Goal: Task Accomplishment & Management: Complete application form

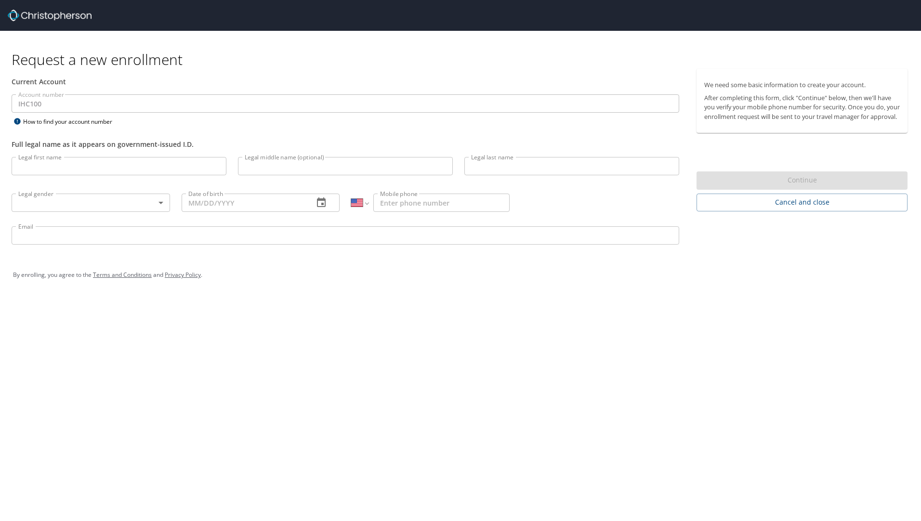
select select "US"
click at [32, 168] on input "Legal first name" at bounding box center [119, 166] width 215 height 18
type input "[PERSON_NAME]"
click at [141, 205] on body "Request a new enrollment Current Account Account number IHC100 Account number H…" at bounding box center [460, 260] width 921 height 521
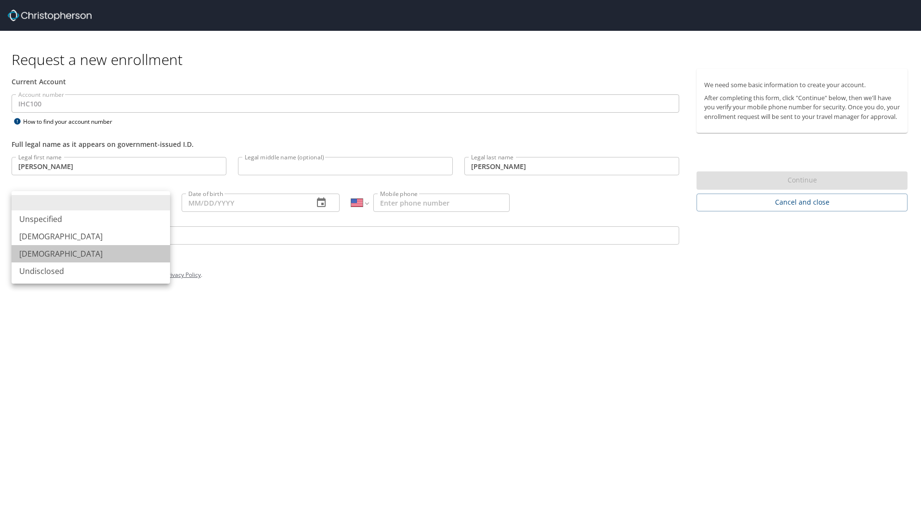
click at [71, 252] on li "[DEMOGRAPHIC_DATA]" at bounding box center [91, 253] width 159 height 17
type input "[DEMOGRAPHIC_DATA]"
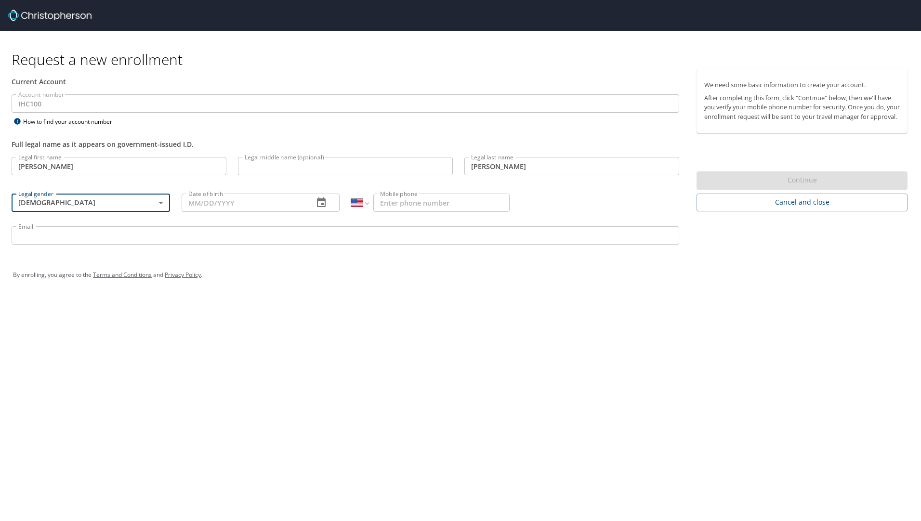
click at [204, 202] on input "Date of birth" at bounding box center [244, 203] width 125 height 18
type input "[DATE]"
type input "[PHONE_NUMBER]"
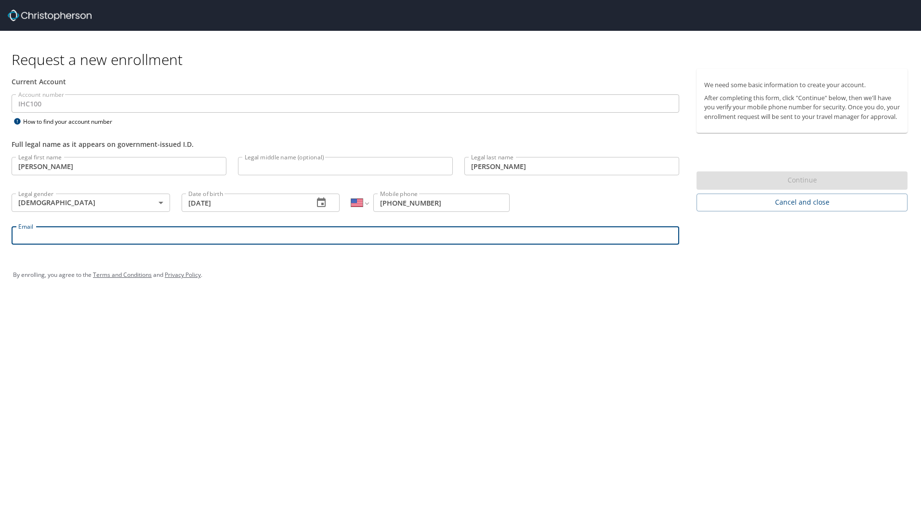
click at [202, 243] on input "Email" at bounding box center [346, 235] width 668 height 18
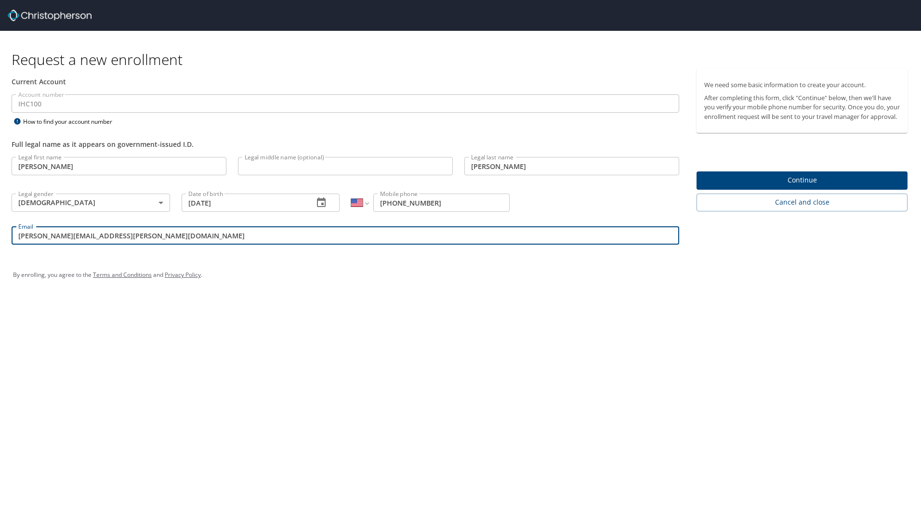
type input "[PERSON_NAME][EMAIL_ADDRESS][PERSON_NAME][DOMAIN_NAME]"
click at [831, 186] on span "Continue" at bounding box center [803, 180] width 196 height 12
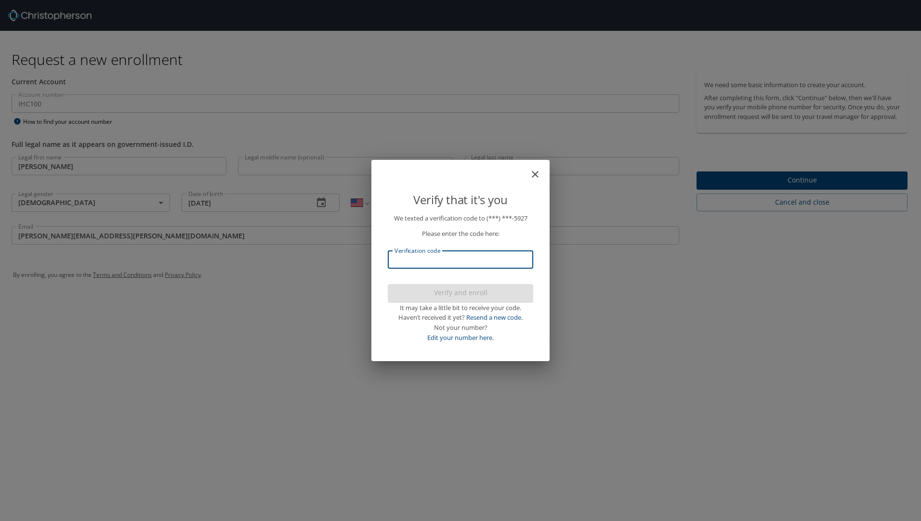
click at [413, 265] on input "Verification code" at bounding box center [461, 260] width 146 height 18
type input "134391"
click at [445, 289] on span "Verify and enroll" at bounding box center [461, 293] width 130 height 12
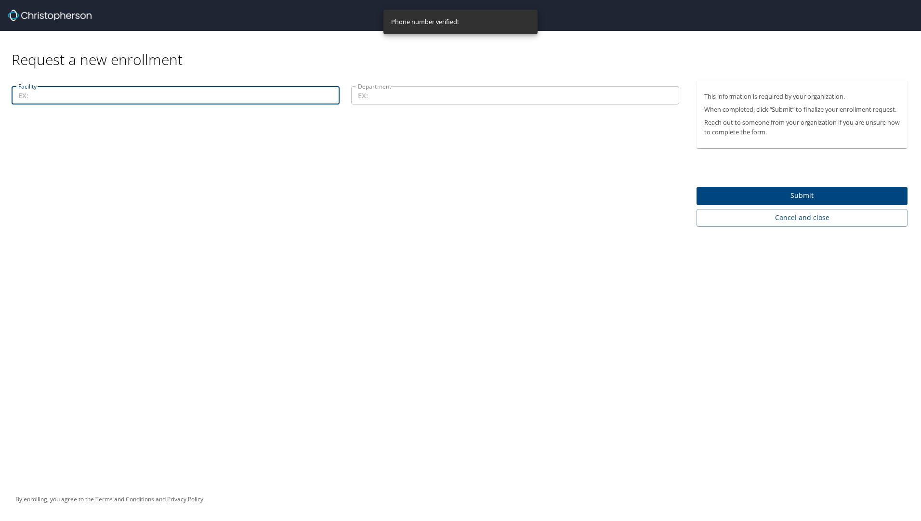
click at [123, 102] on input "Facility" at bounding box center [176, 95] width 328 height 18
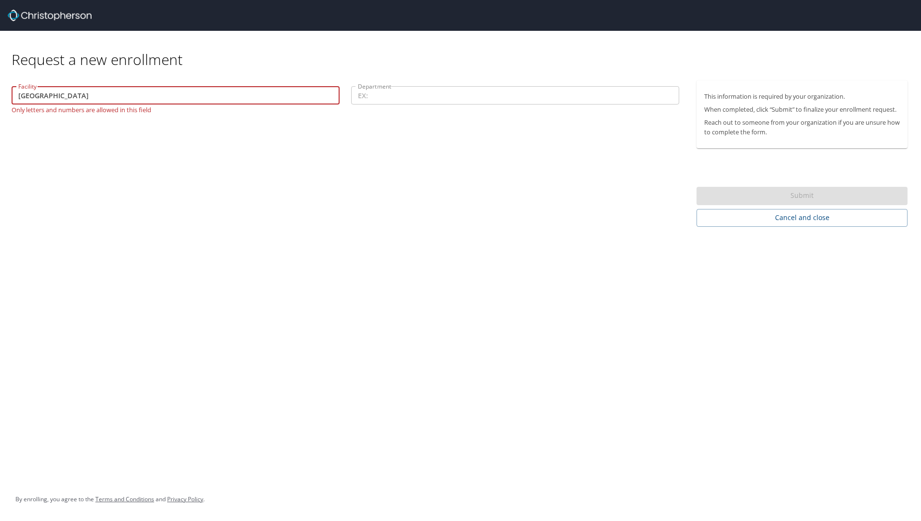
click at [77, 93] on input "[GEOGRAPHIC_DATA]" at bounding box center [176, 95] width 328 height 18
type input "[GEOGRAPHIC_DATA]"
click at [457, 100] on input "Department" at bounding box center [515, 95] width 328 height 18
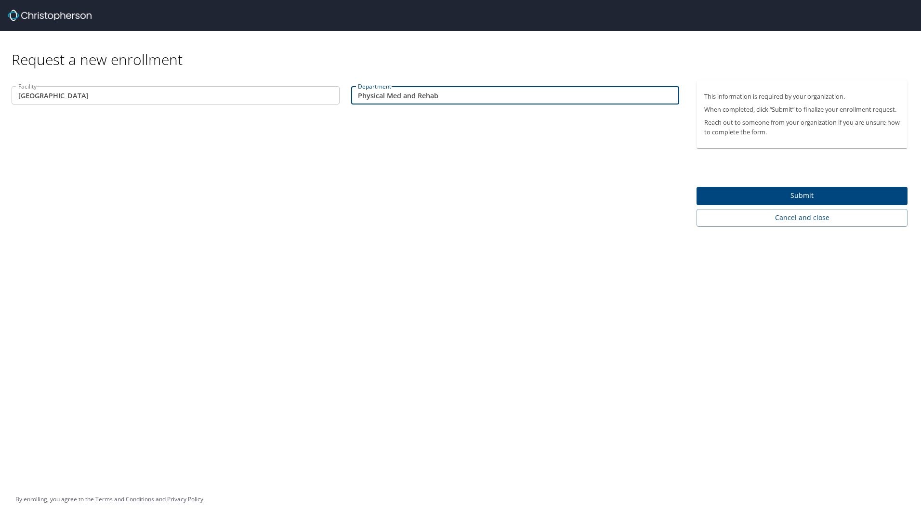
type input "Physical Med and Rehab"
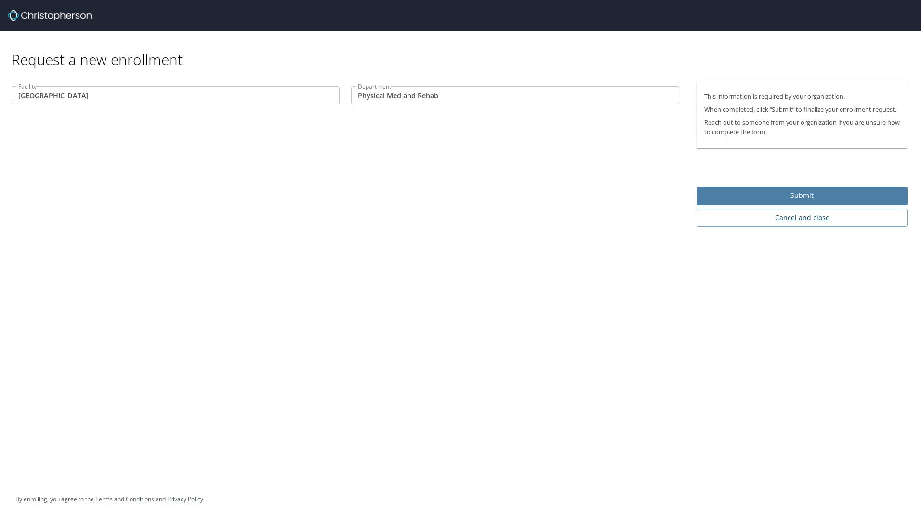
click at [778, 198] on span "Submit" at bounding box center [803, 196] width 196 height 12
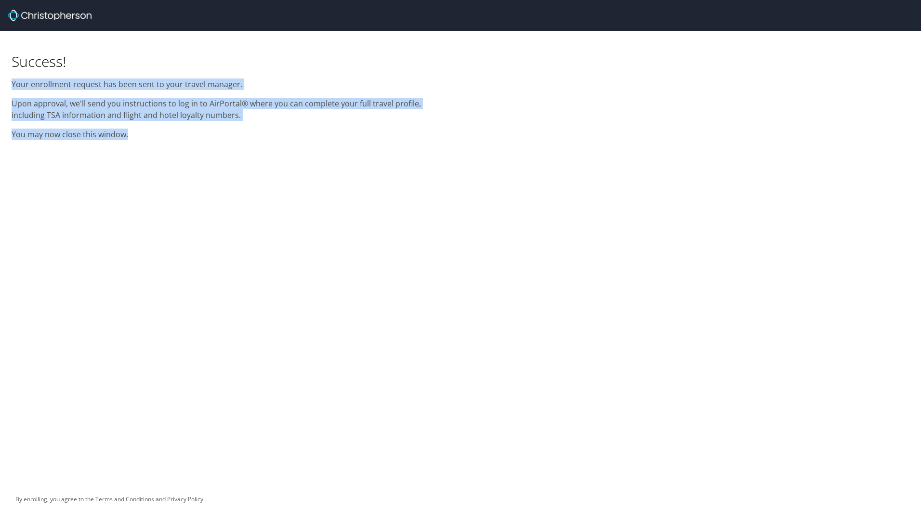
drag, startPoint x: 117, startPoint y: 99, endPoint x: 164, endPoint y: 146, distance: 66.4
click at [164, 146] on div "Success! Your enrollment request has been sent to your travel manager. Upon app…" at bounding box center [230, 88] width 449 height 115
drag, startPoint x: 164, startPoint y: 146, endPoint x: 244, endPoint y: 134, distance: 80.8
click at [244, 134] on p "You may now close this window." at bounding box center [231, 135] width 438 height 12
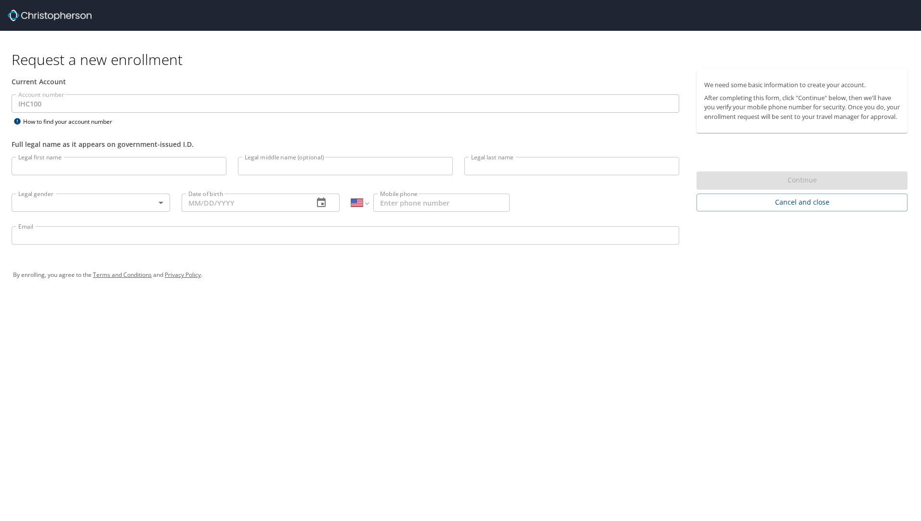
select select "US"
click at [759, 208] on span "Cancel and close" at bounding box center [803, 203] width 196 height 12
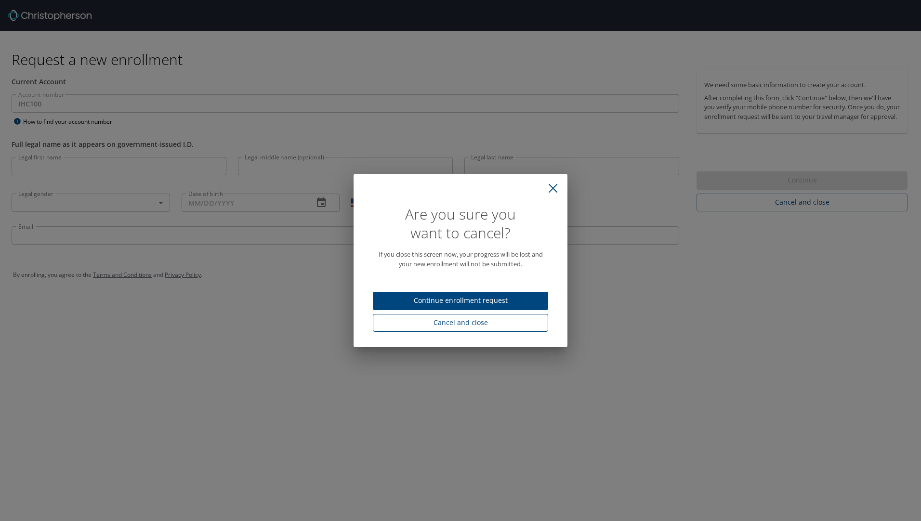
click at [454, 319] on span "Cancel and close" at bounding box center [461, 323] width 160 height 12
